Goal: Task Accomplishment & Management: Complete application form

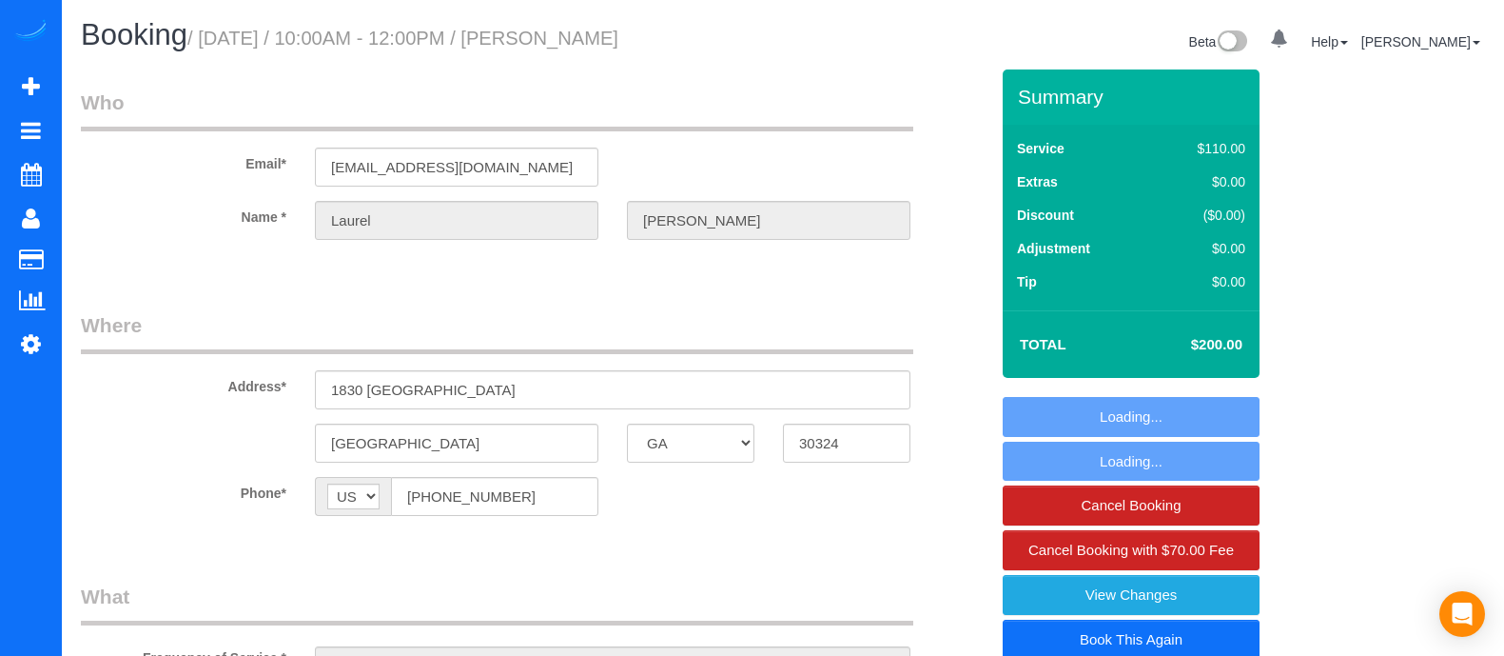
select select "GA"
select select "string:fspay-868e8bd7-b6f8-4265-855e-4a76ade9a4a1"
select select "3"
select select "number:3"
select select "number:6"
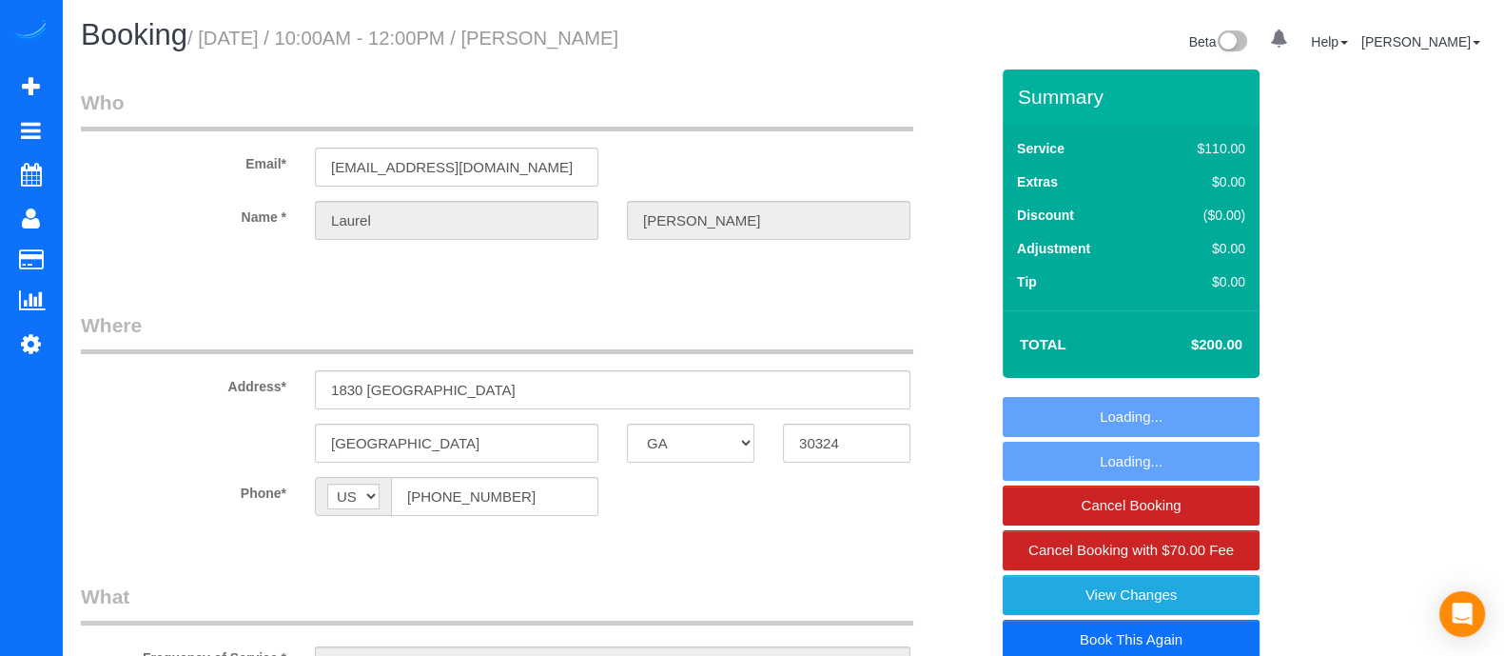
select select "object:756"
select select "spot1"
select select "3"
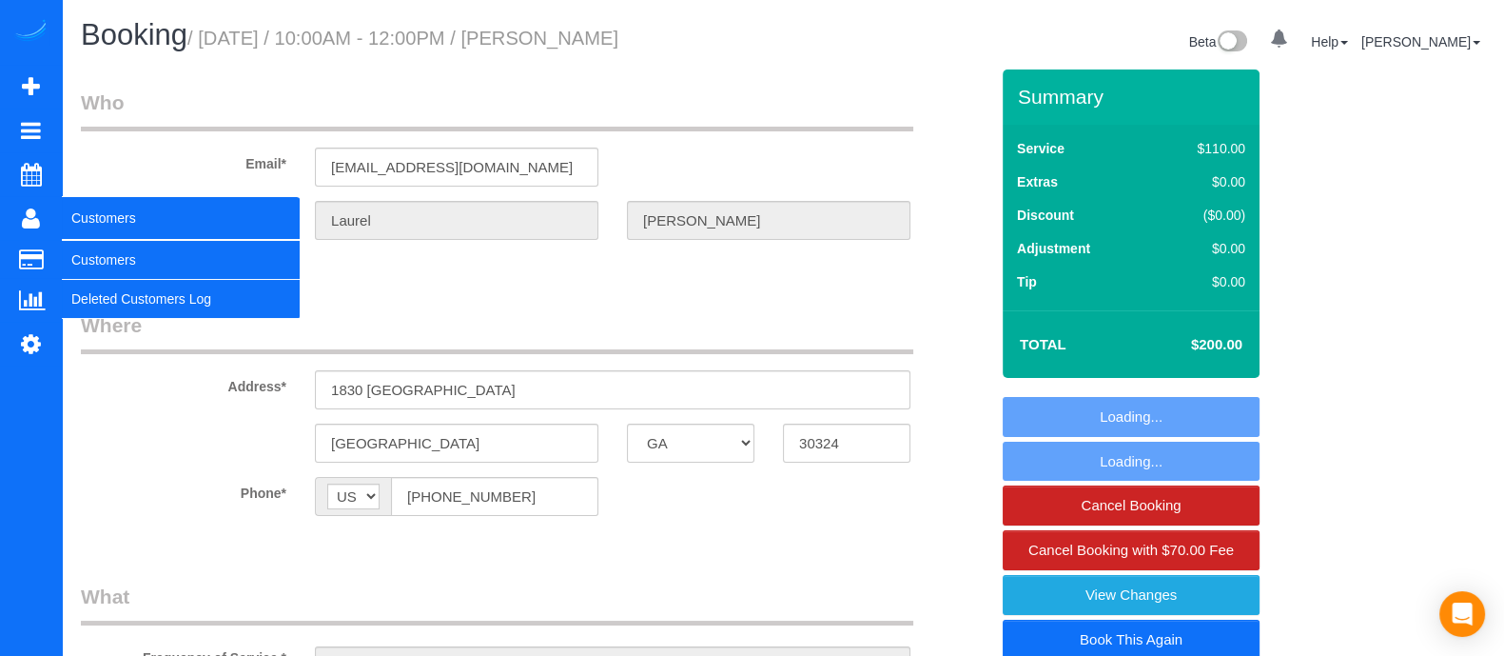
select select "object:779"
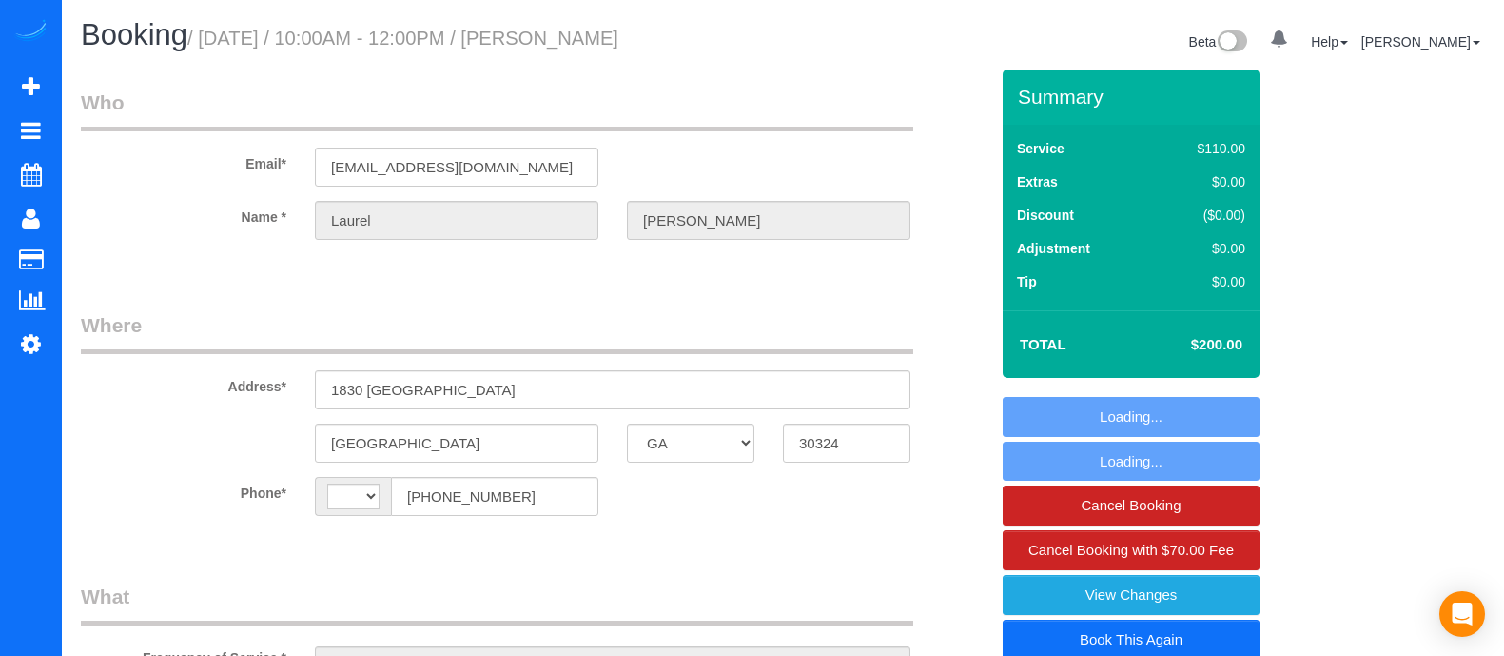
select select "GA"
select select "string:[GEOGRAPHIC_DATA]"
select select "string:fspay-868e8bd7-b6f8-4265-855e-4a76ade9a4a1"
select select "object:610"
select select "spot1"
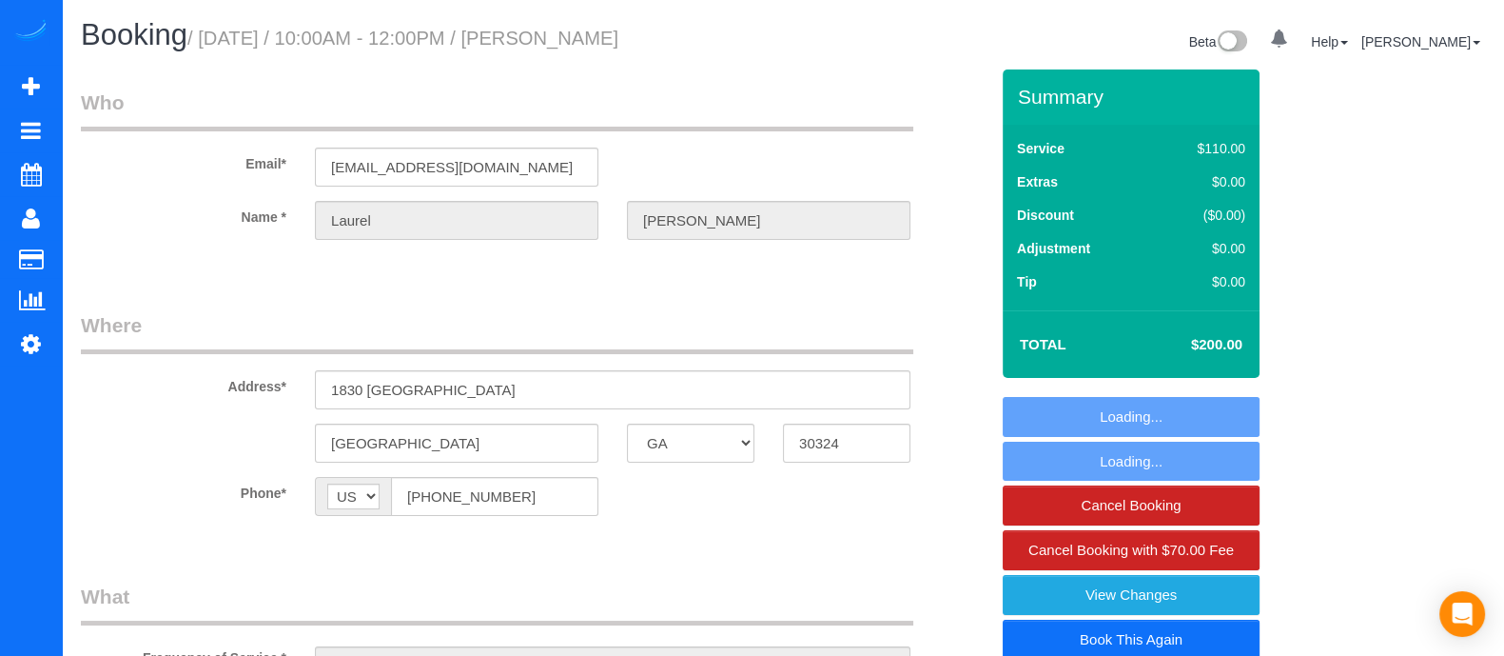
select select "number:3"
select select "number:6"
select select "object:760"
select select "3"
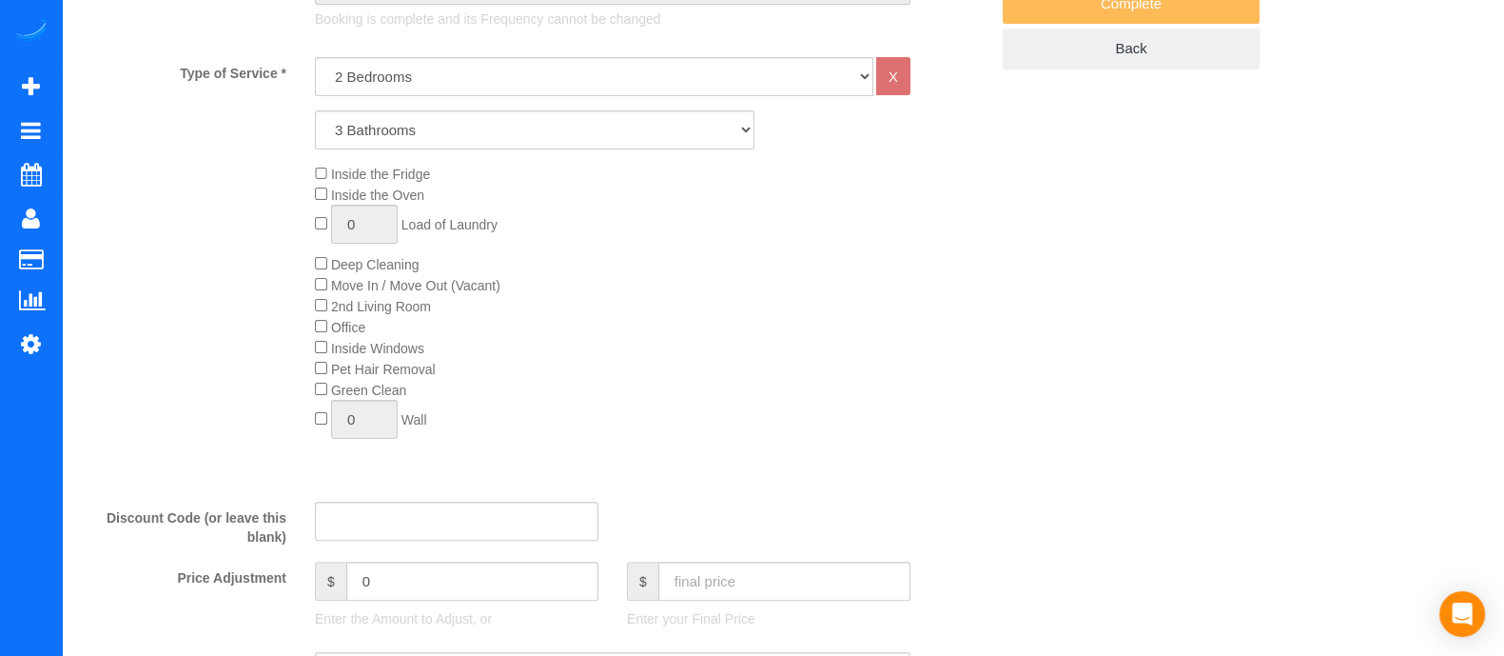
select select "3"
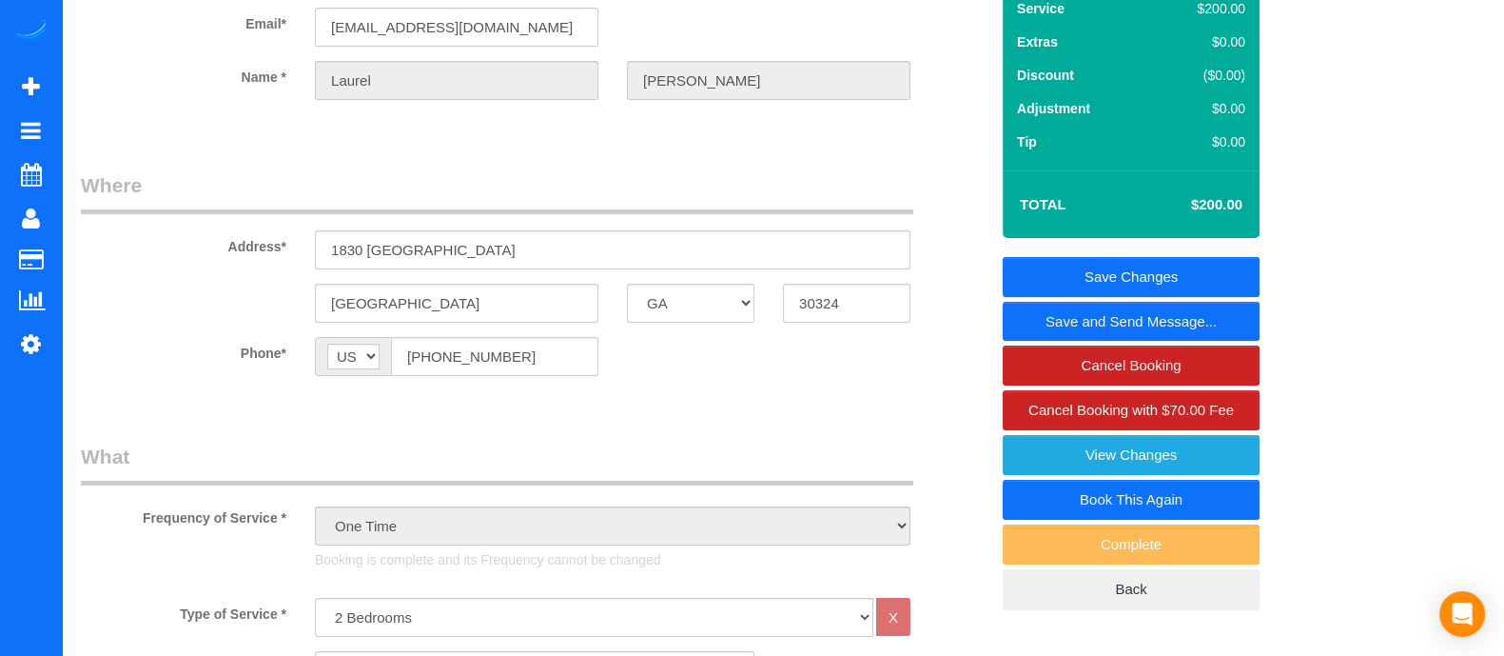
scroll to position [144, 0]
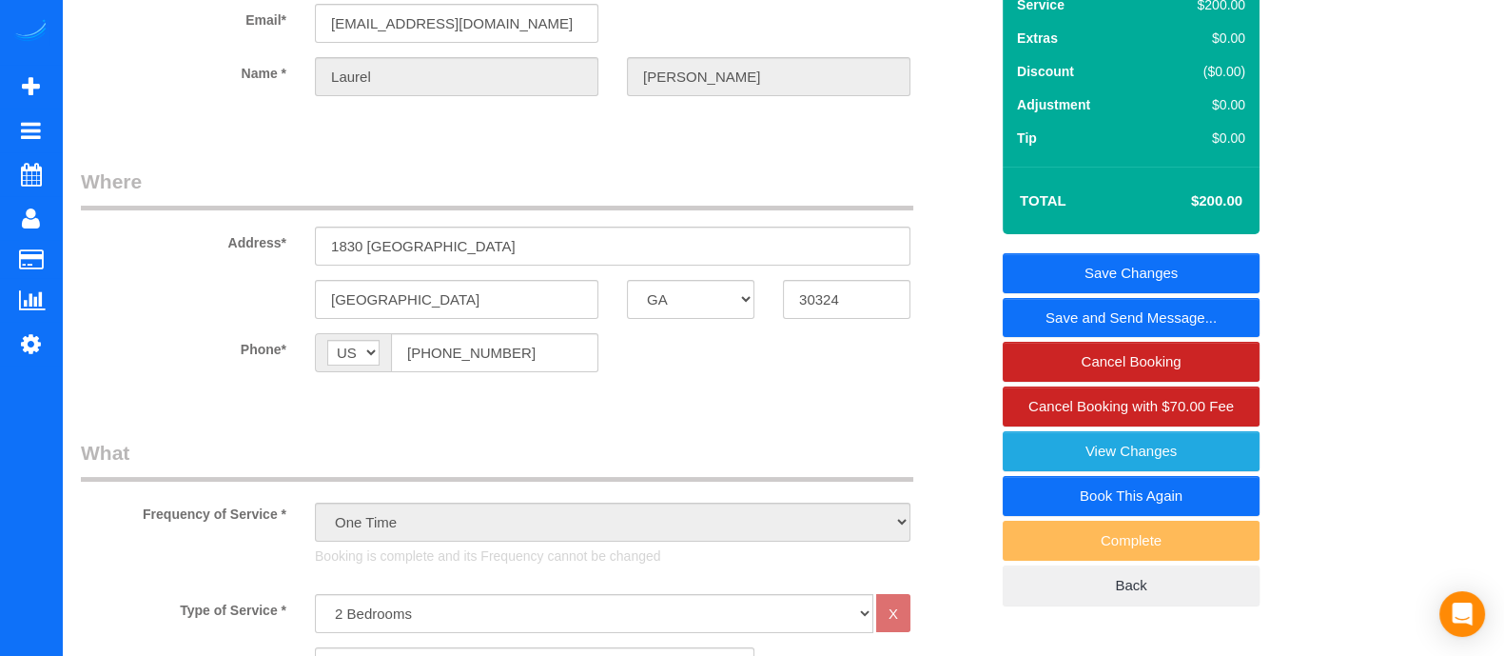
click at [1151, 492] on link "Book This Again" at bounding box center [1131, 496] width 257 height 40
select select "GA"
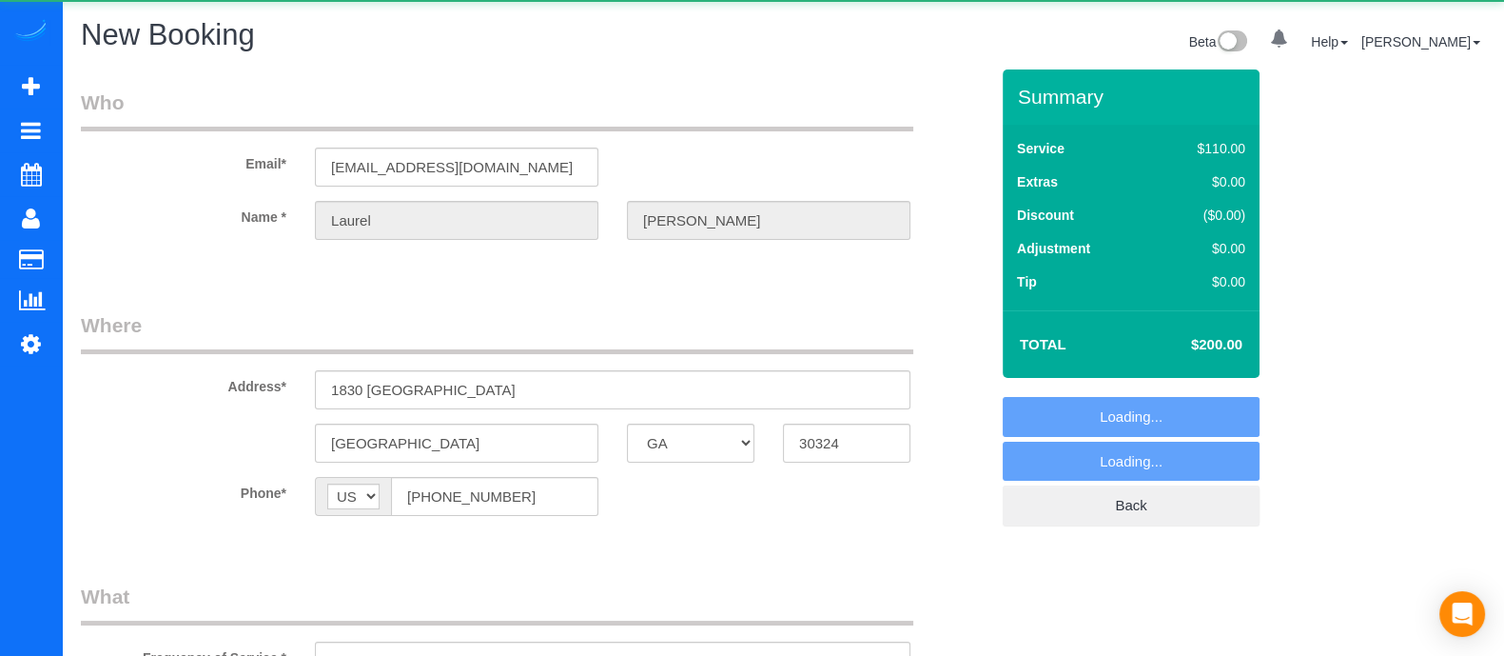
select select "string:fspay-868e8bd7-b6f8-4265-855e-4a76ade9a4a1"
select select "number:3"
select select "number:6"
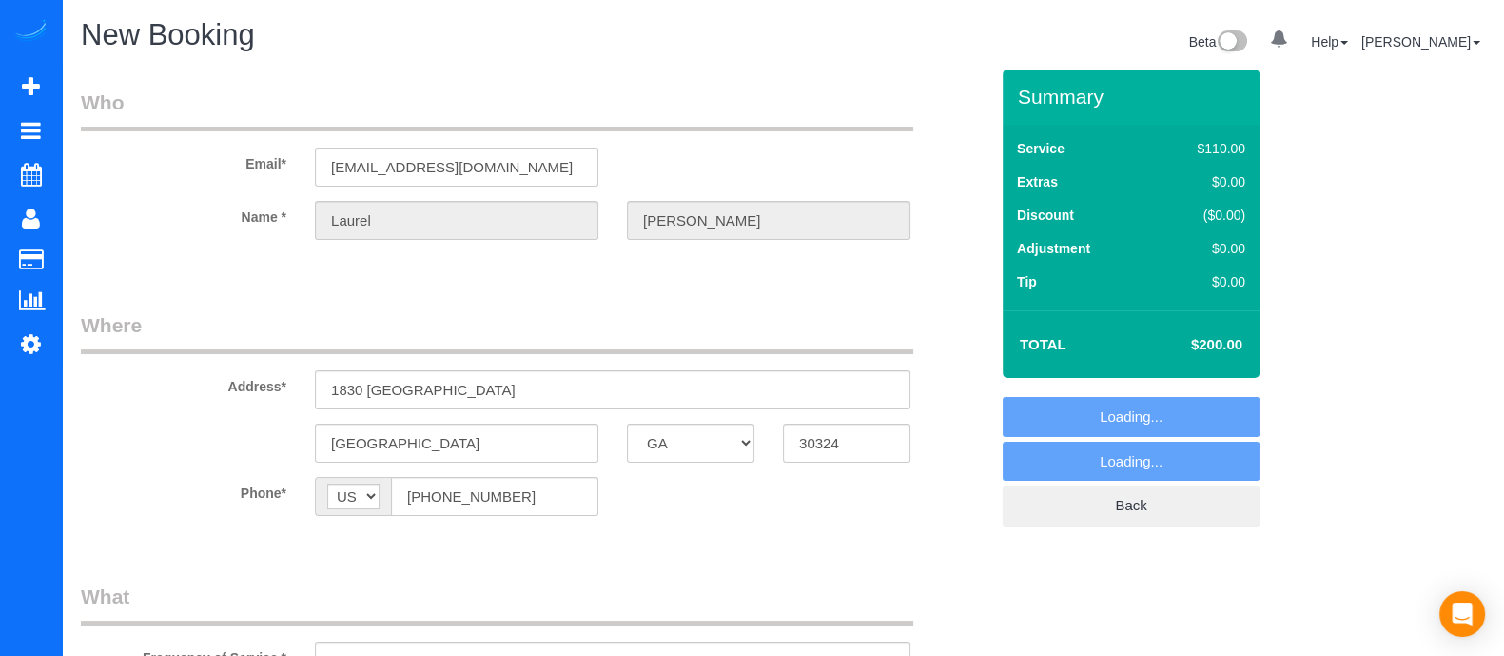
select select "object:1190"
select select "3"
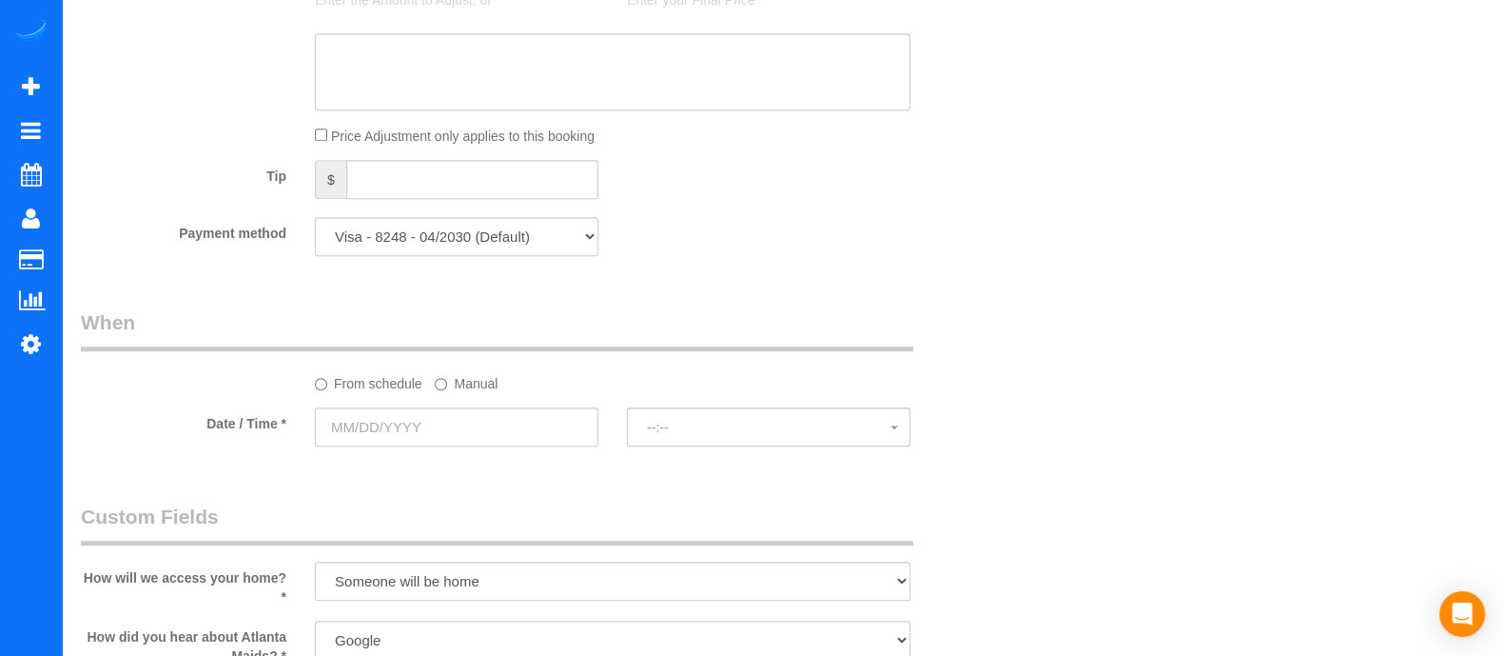
scroll to position [1272, 0]
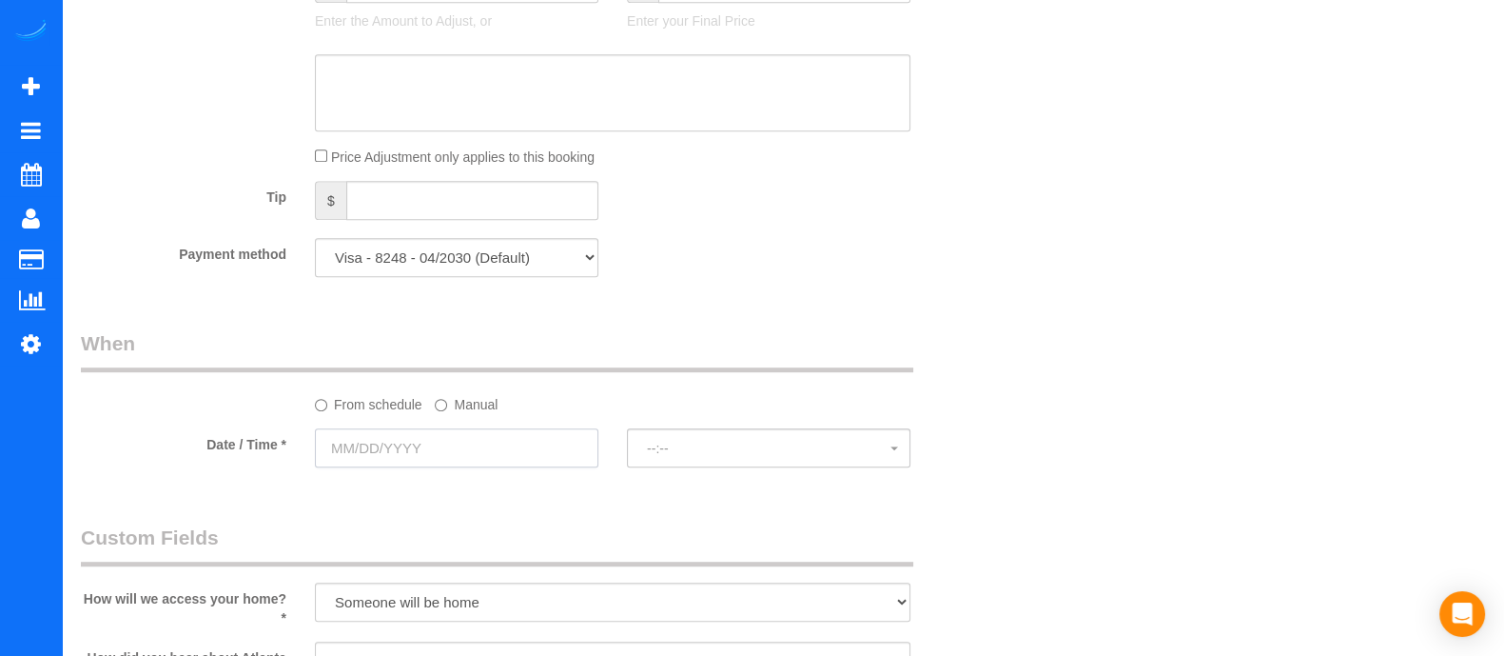
click at [500, 448] on input "text" at bounding box center [457, 447] width 284 height 39
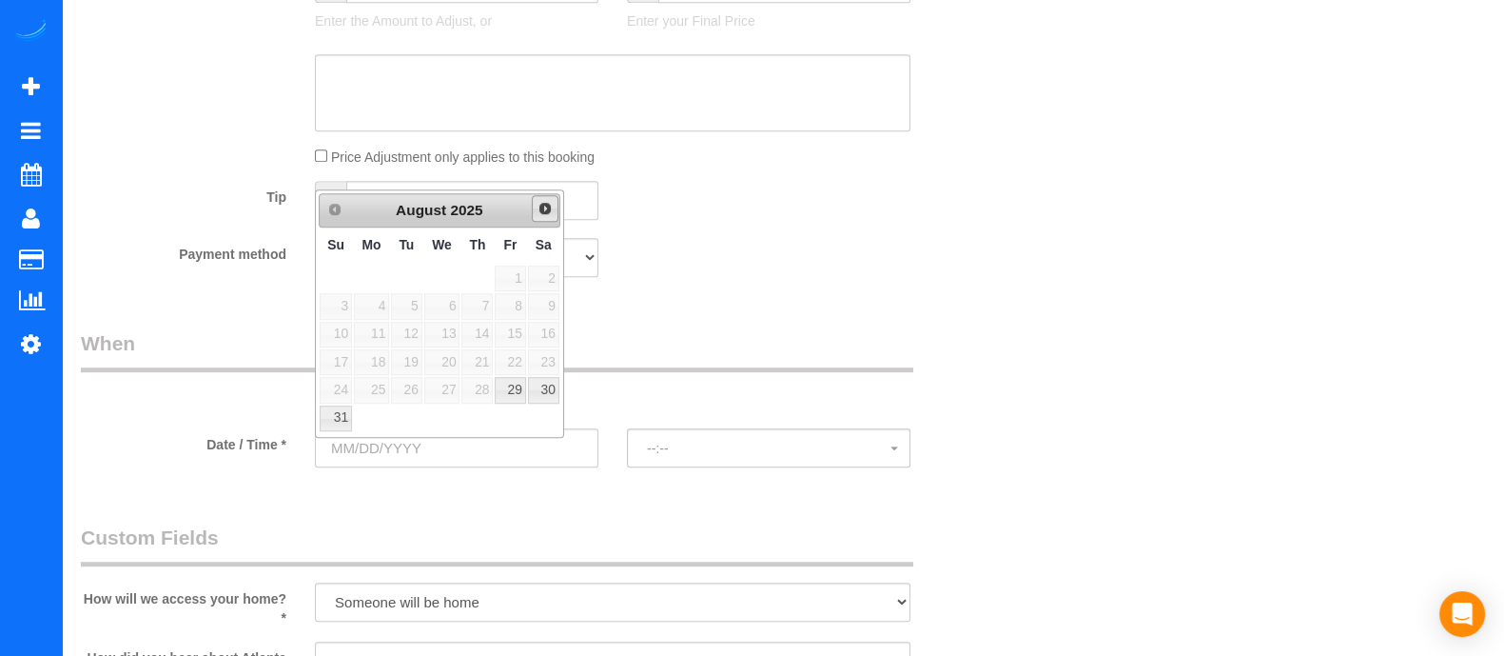
click at [540, 204] on span "Next" at bounding box center [545, 208] width 15 height 15
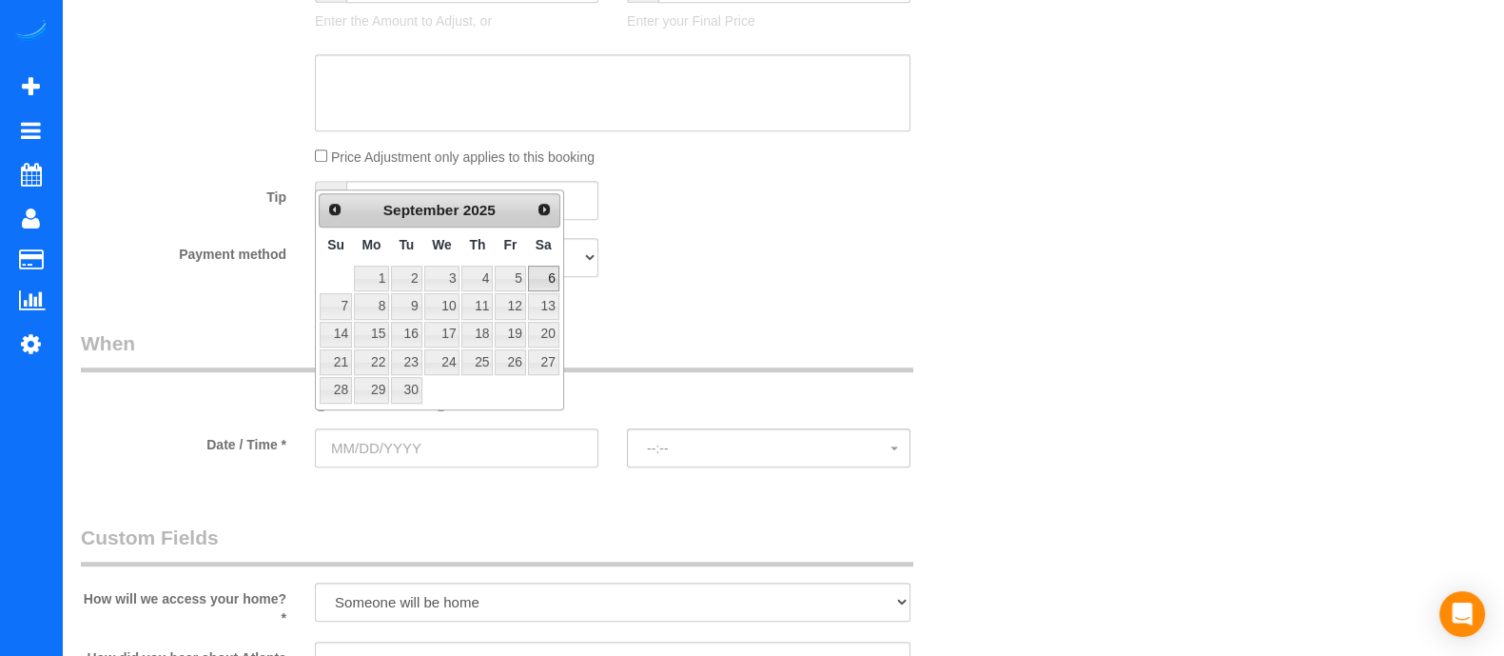
click at [547, 277] on link "6" at bounding box center [543, 278] width 31 height 26
type input "[DATE]"
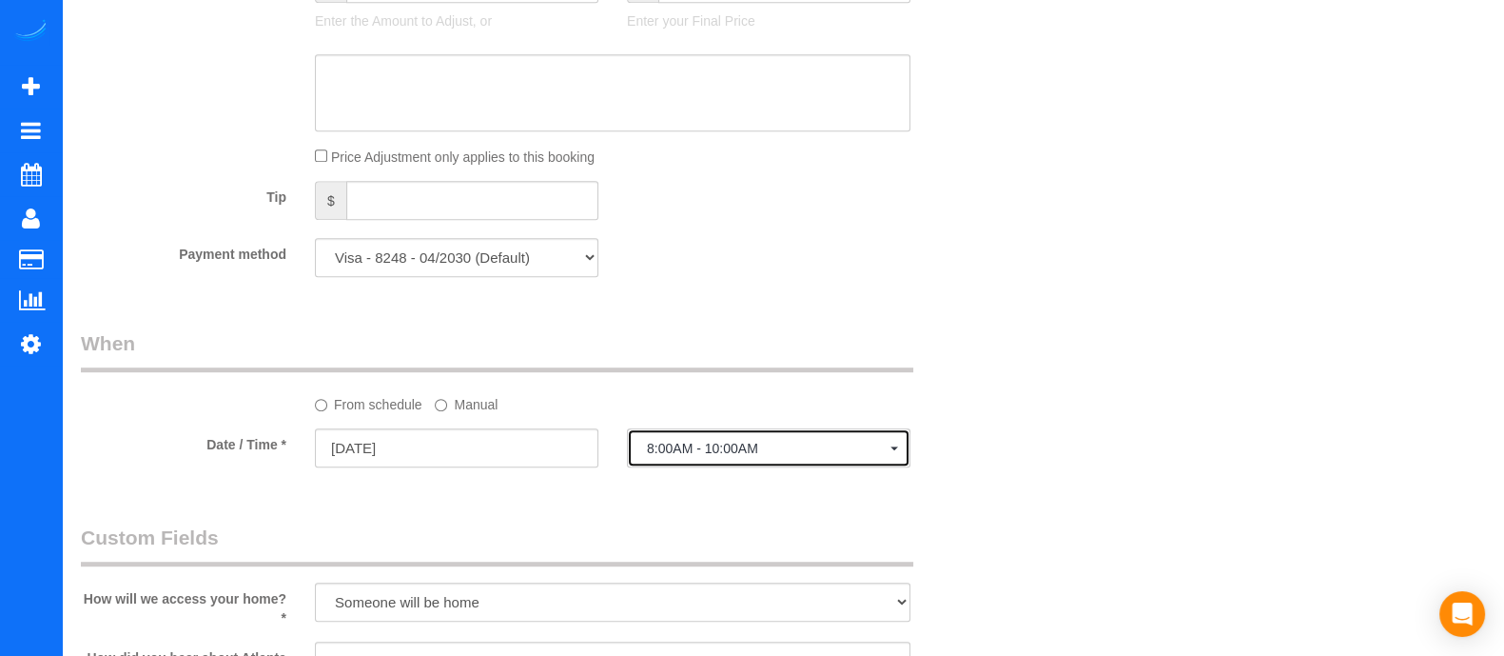
click at [664, 454] on span "8:00AM - 10:00AM" at bounding box center [769, 448] width 244 height 15
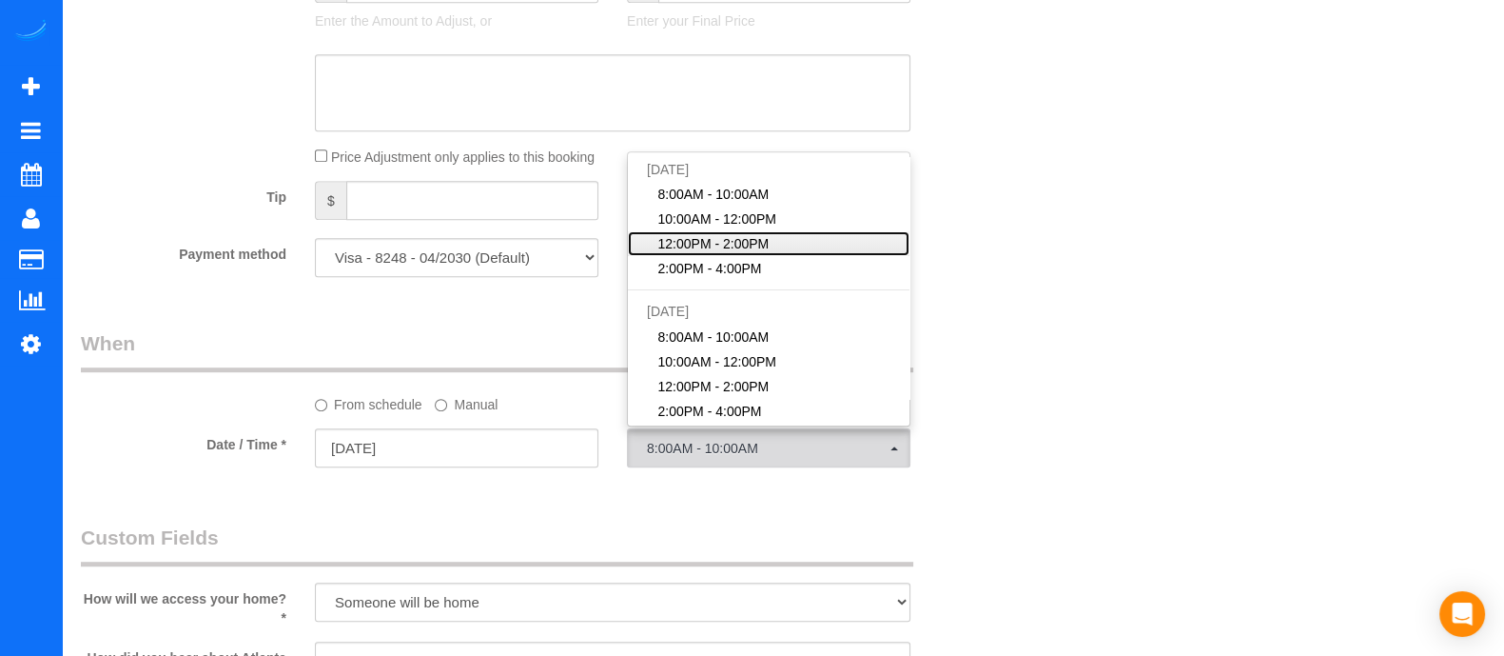
click at [699, 249] on span "12:00PM - 2:00PM" at bounding box center [713, 243] width 111 height 19
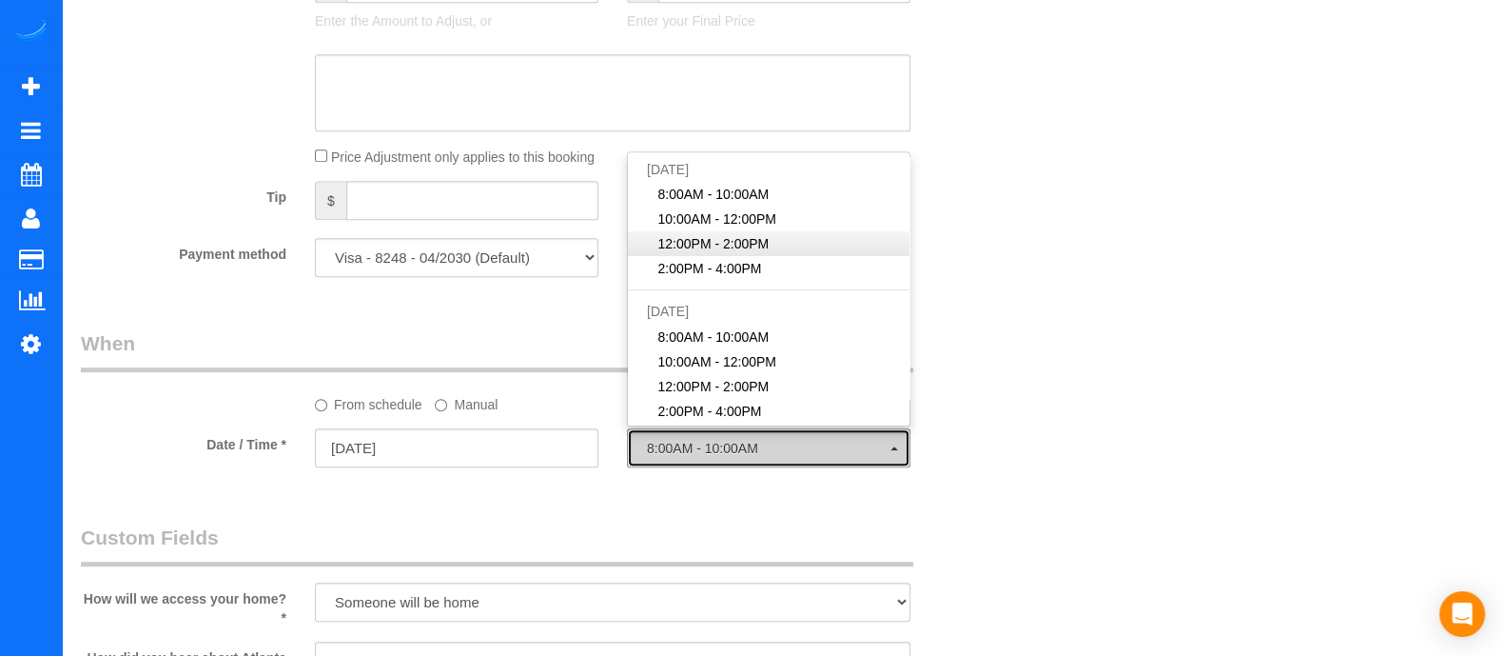
select select "spot13"
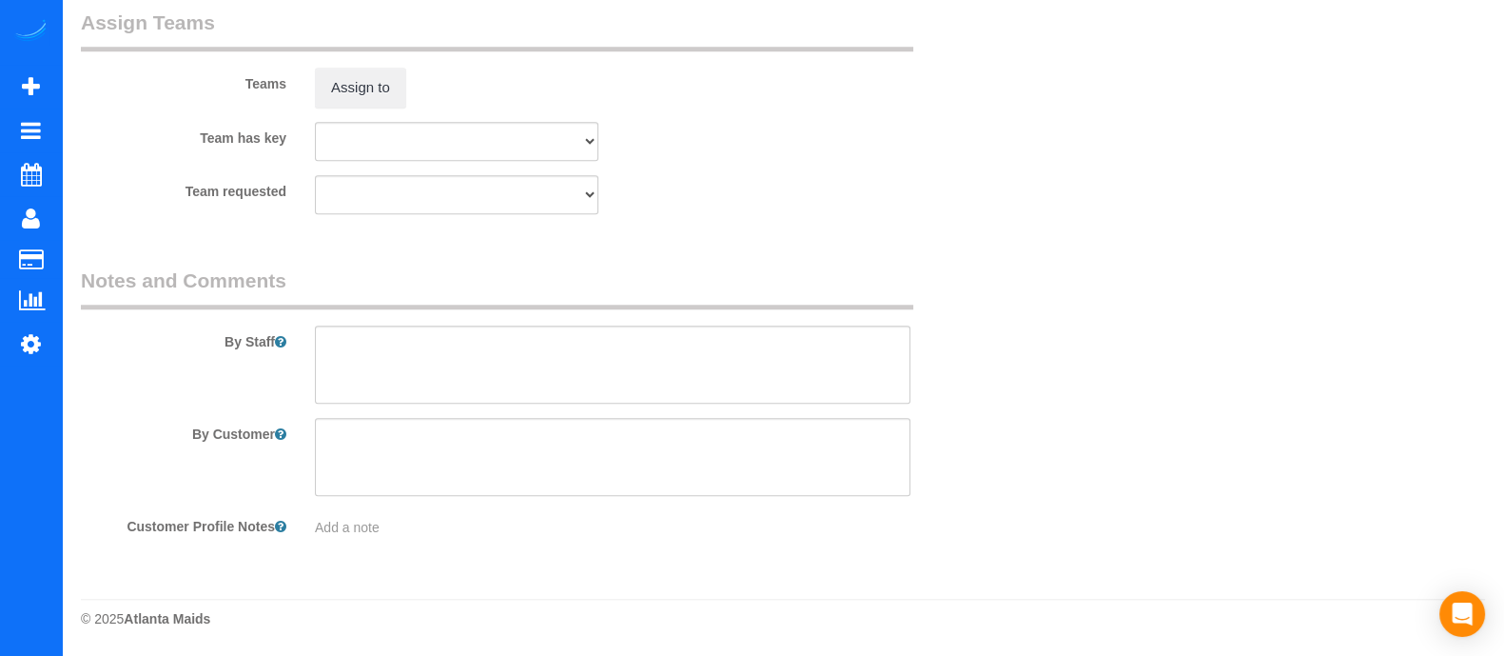
scroll to position [0, 0]
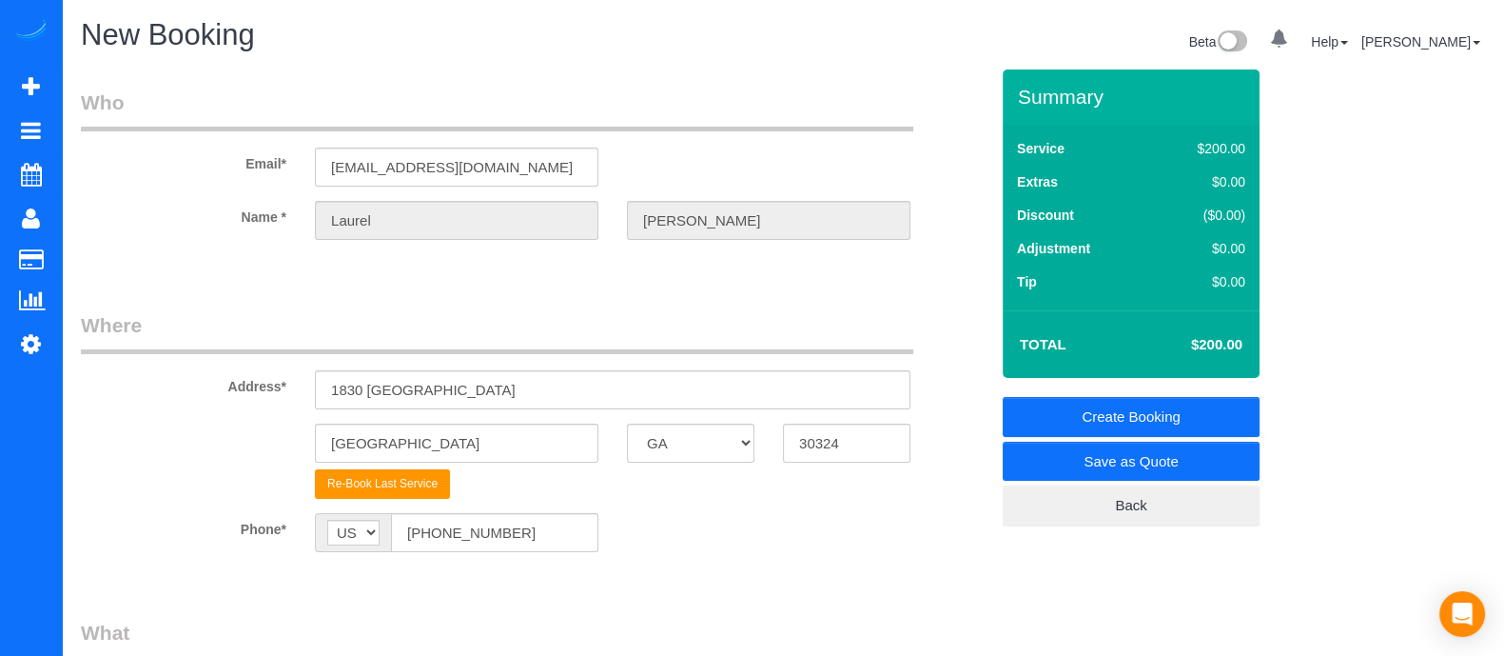
click at [1075, 419] on link "Create Booking" at bounding box center [1131, 417] width 257 height 40
